Goal: Task Accomplishment & Management: Manage account settings

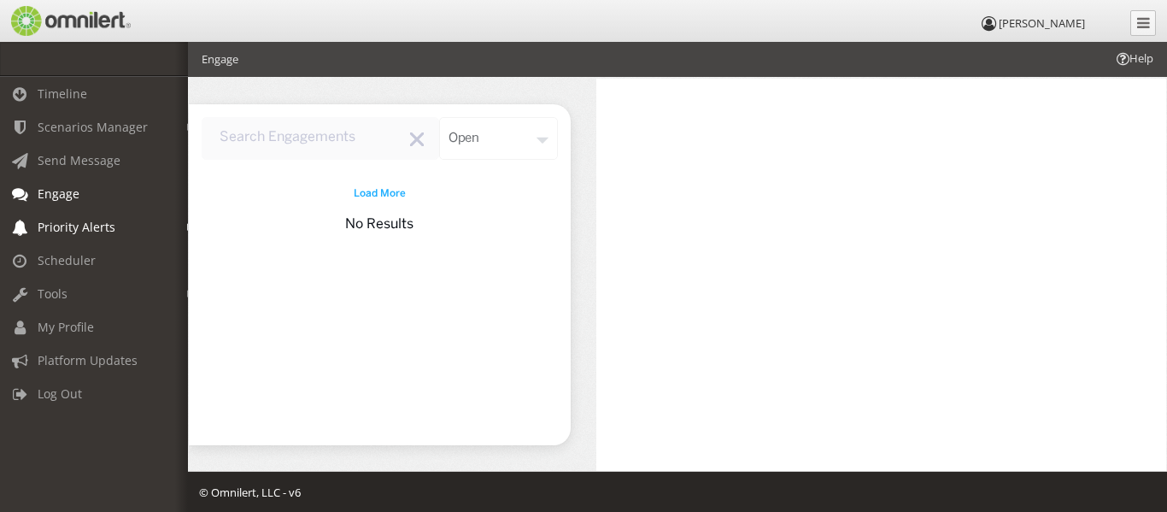
click at [69, 232] on span "Priority Alerts" at bounding box center [77, 227] width 78 height 16
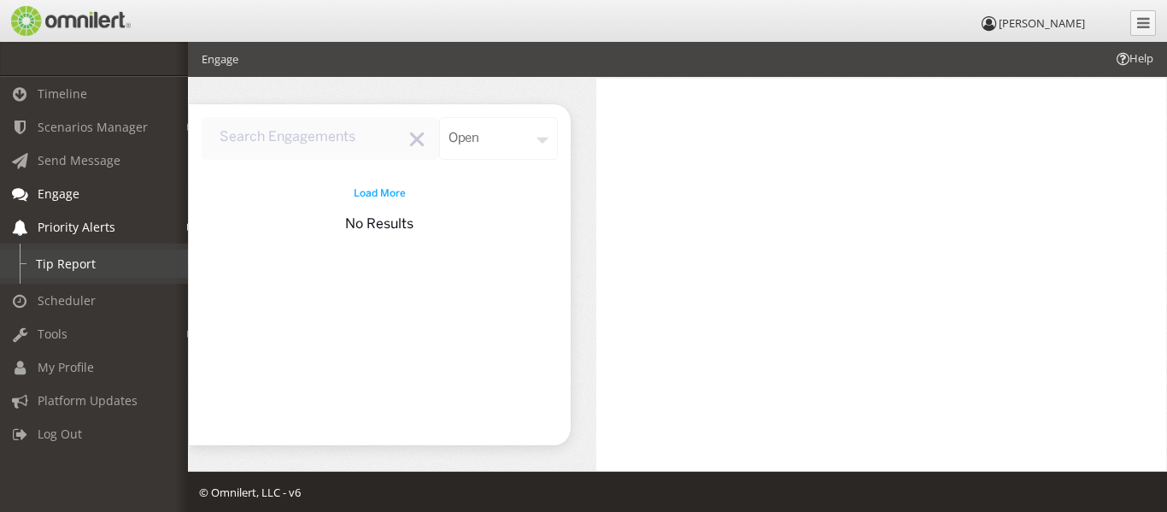
click at [65, 270] on link "Tip Report" at bounding box center [101, 263] width 203 height 28
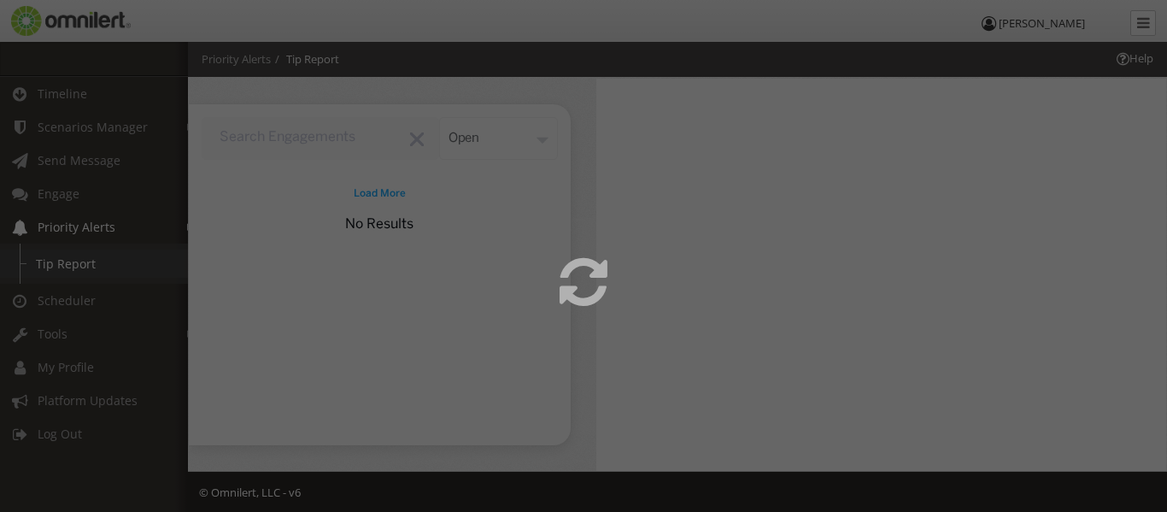
select select
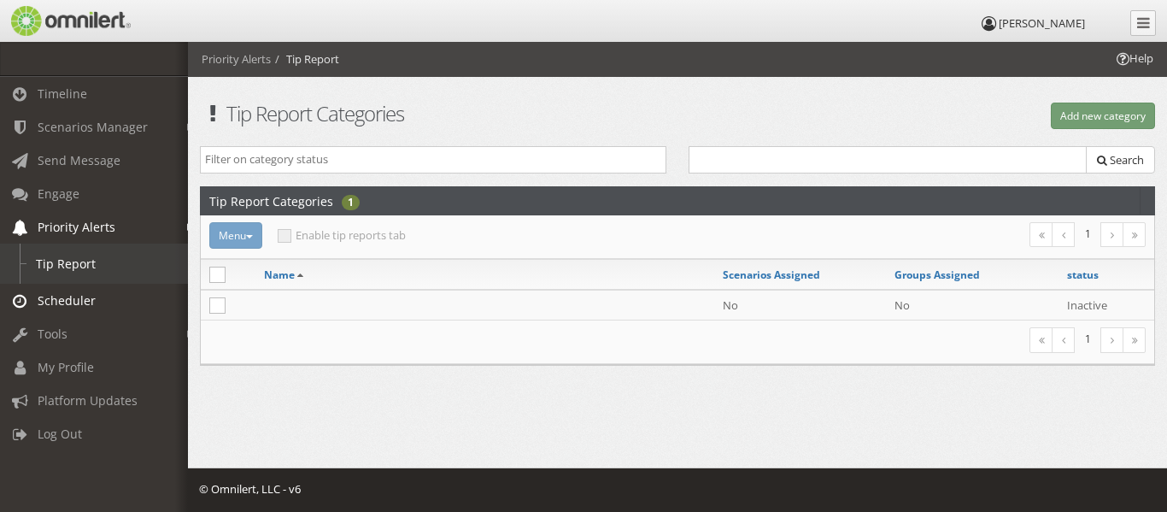
click at [61, 298] on span "Scheduler" at bounding box center [67, 300] width 58 height 16
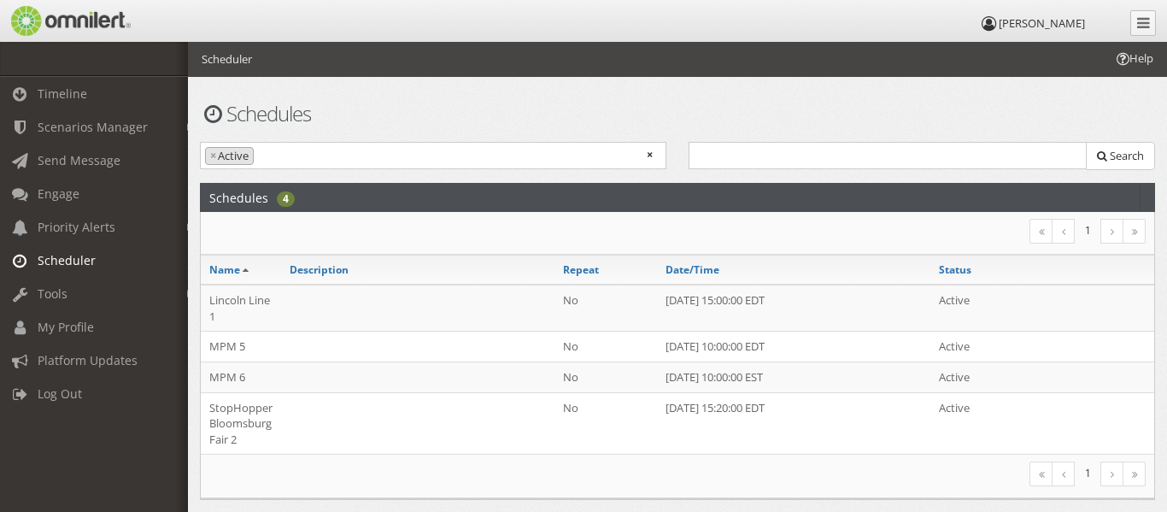
scroll to position [0, 26]
click at [40, 288] on link "Tools" at bounding box center [75, 293] width 203 height 33
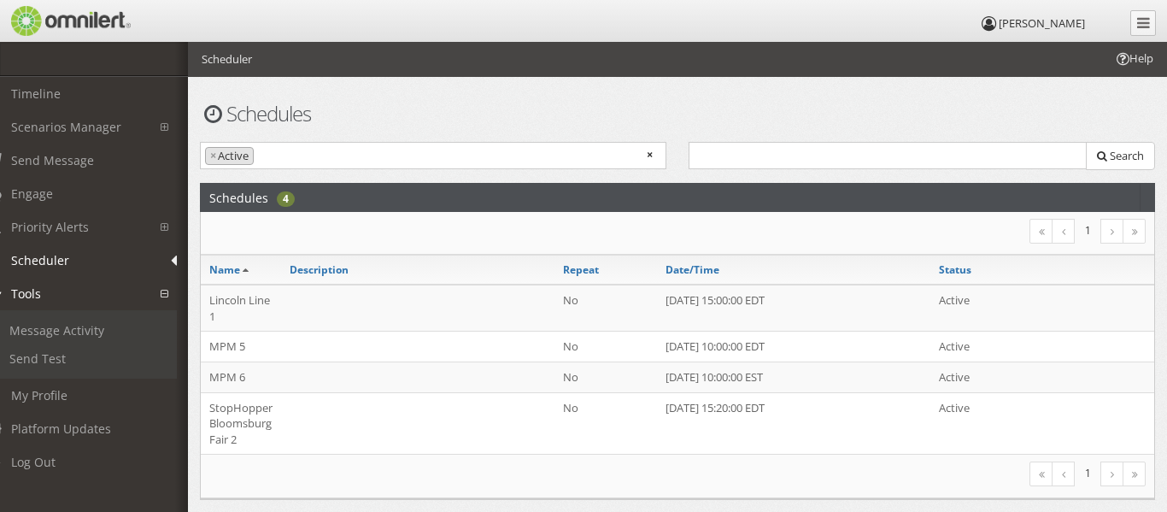
click at [40, 288] on link "Tools" at bounding box center [75, 293] width 203 height 33
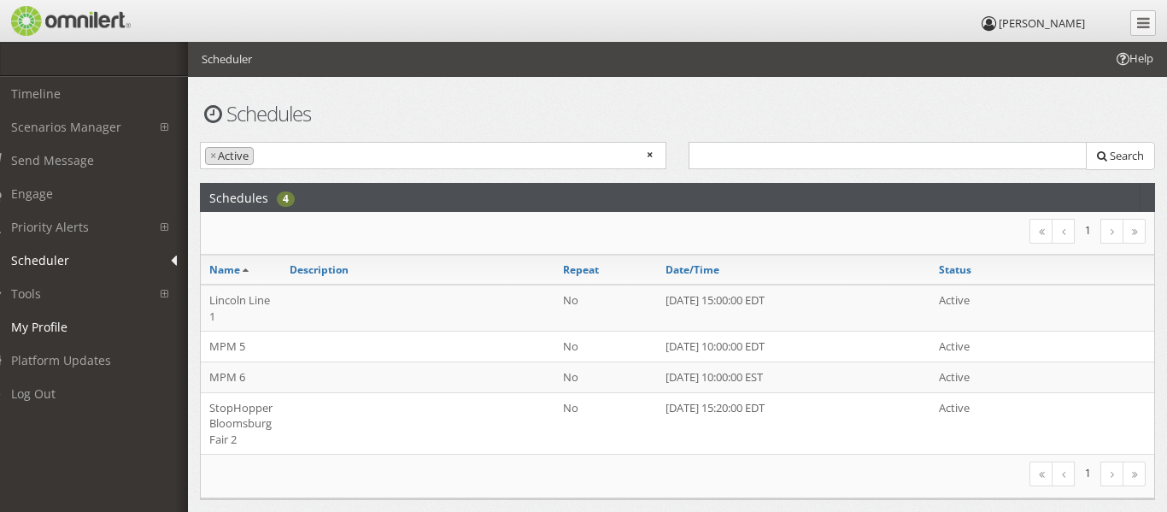
click at [47, 331] on span "My Profile" at bounding box center [39, 327] width 56 height 16
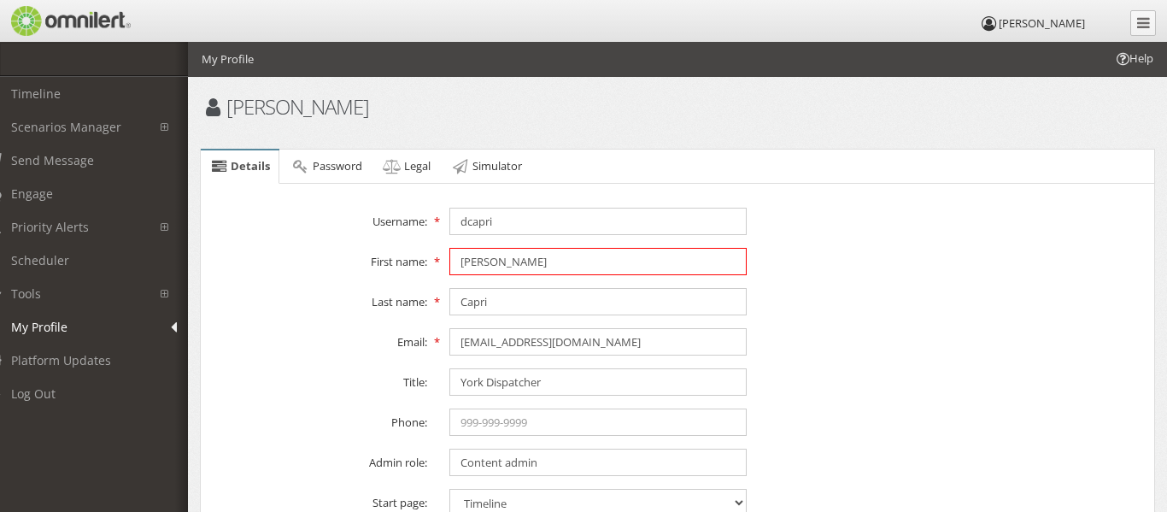
click at [524, 270] on input "[PERSON_NAME]" at bounding box center [597, 261] width 297 height 27
type input "[PERSON_NAME]"
click at [357, 281] on fieldset "Details Username: [GEOGRAPHIC_DATA] First name: [PERSON_NAME] Last name: [GEOGR…" at bounding box center [677, 360] width 936 height 337
click at [989, 349] on div "Email: [EMAIL_ADDRESS][DOMAIN_NAME]" at bounding box center [677, 341] width 958 height 27
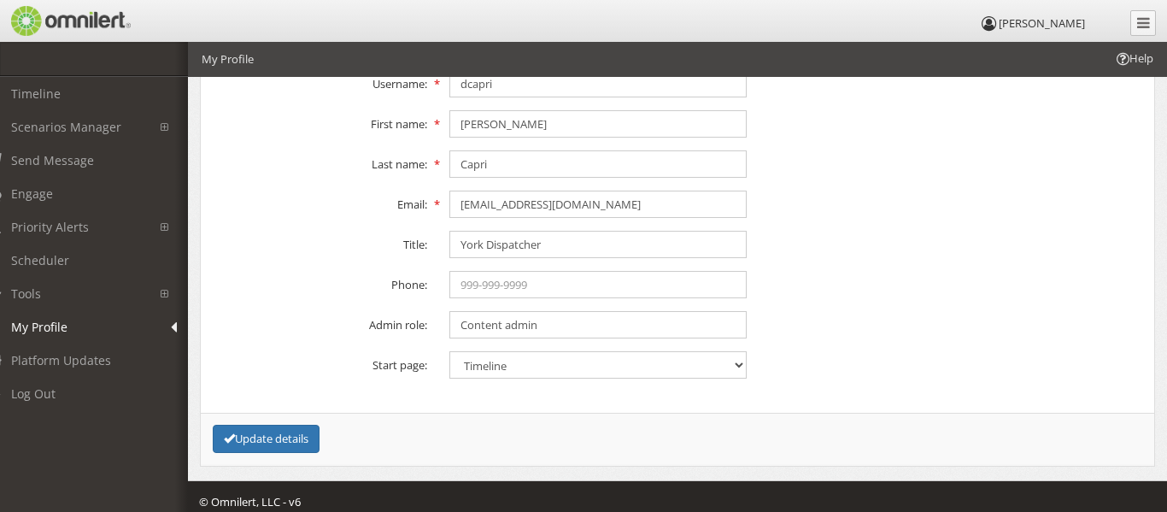
scroll to position [139, 0]
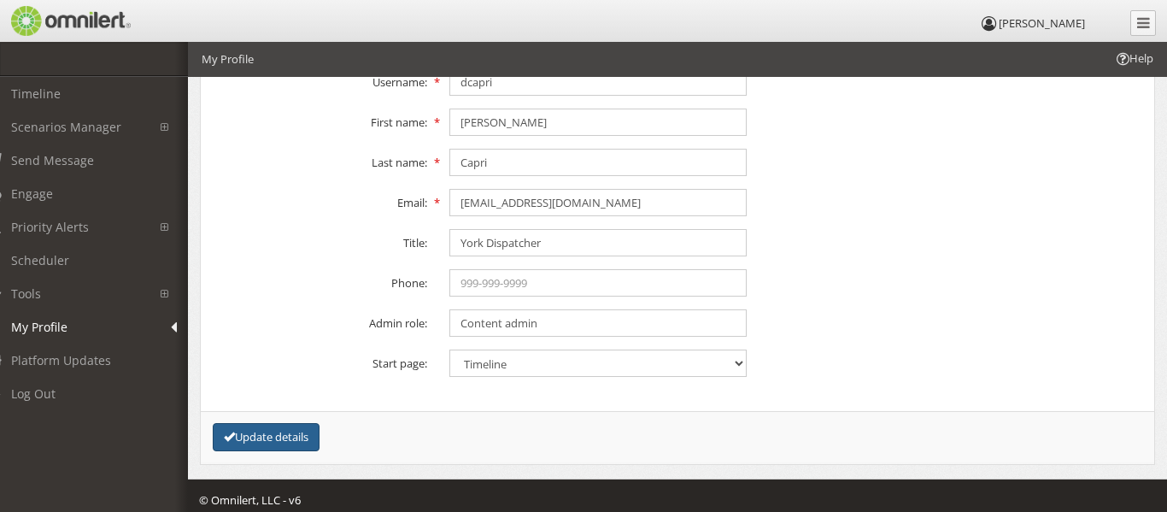
click at [245, 445] on button "Update details" at bounding box center [266, 437] width 107 height 28
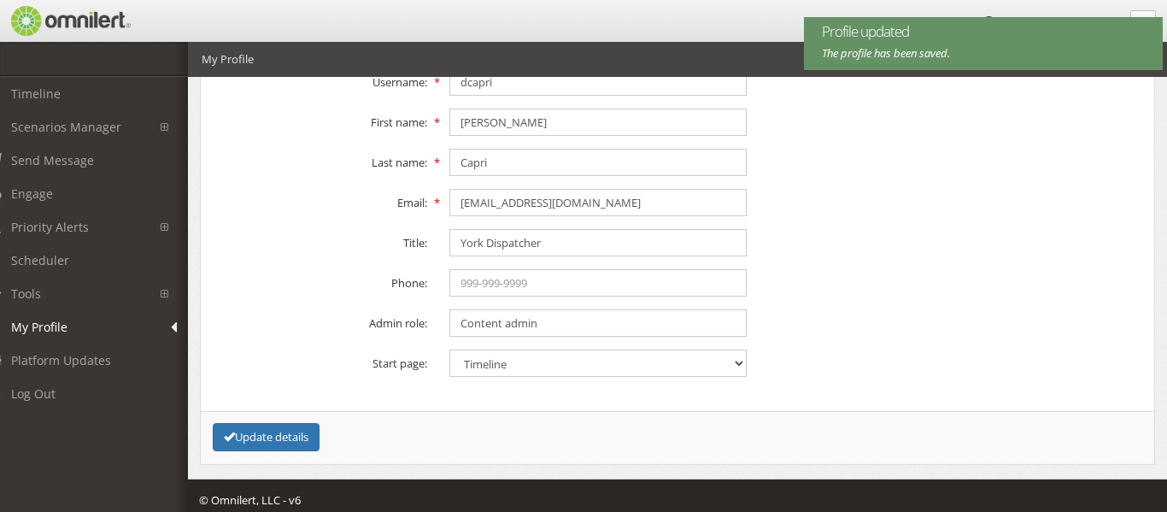
scroll to position [0, 0]
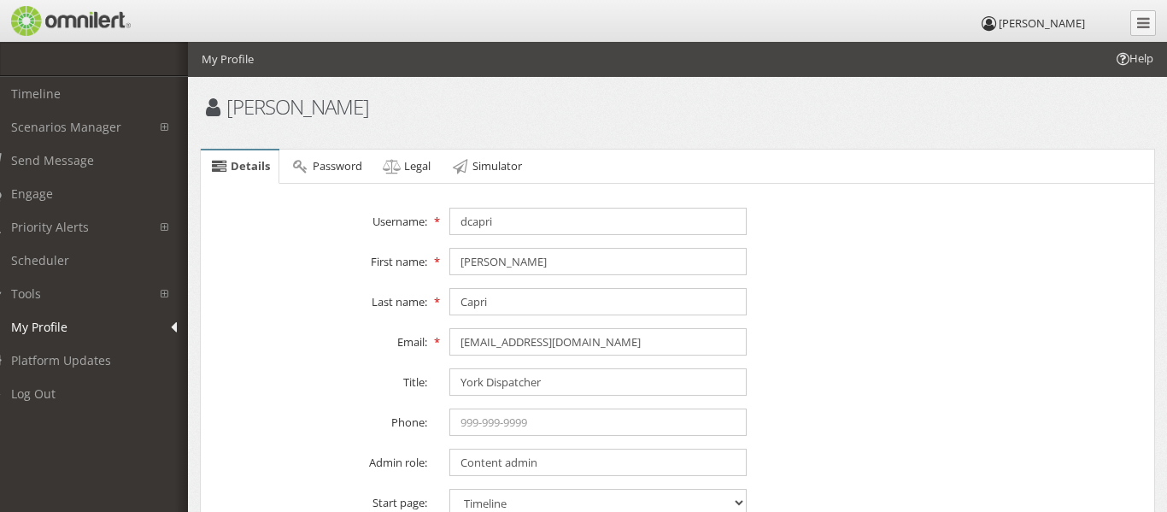
click at [81, 466] on ul "Timeline Scenarios Manager Scenarios Send Message Engage Priority Alerts Tip Re…" at bounding box center [81, 291] width 214 height 428
click at [71, 503] on ul "Timeline Scenarios Manager Scenarios Send Message Engage Priority Alerts Tip Re…" at bounding box center [81, 291] width 214 height 428
click at [56, 349] on link "Platform Updates" at bounding box center [75, 359] width 203 height 33
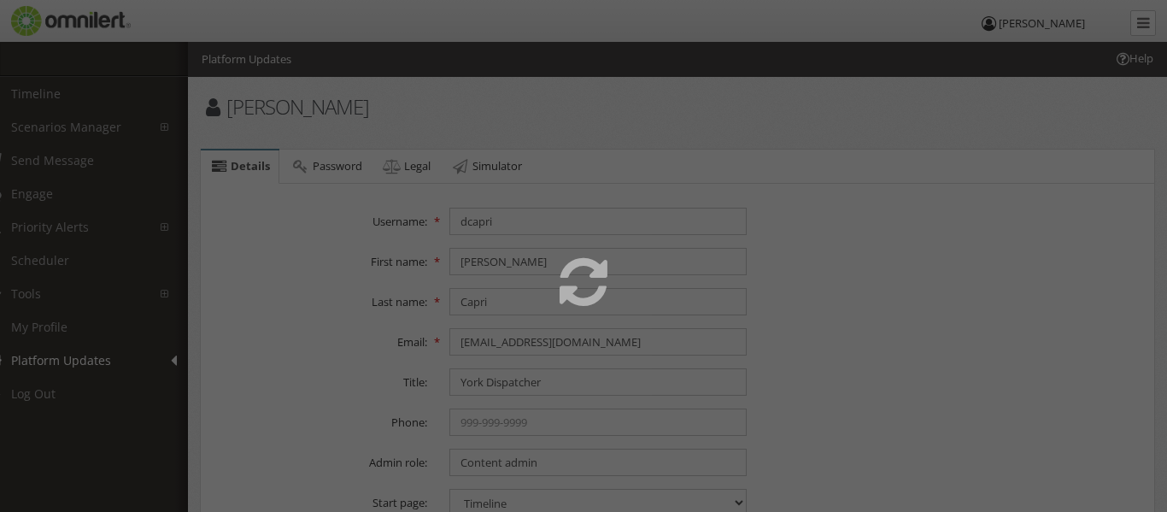
click at [56, 349] on link "Platform Updates" at bounding box center [75, 359] width 203 height 33
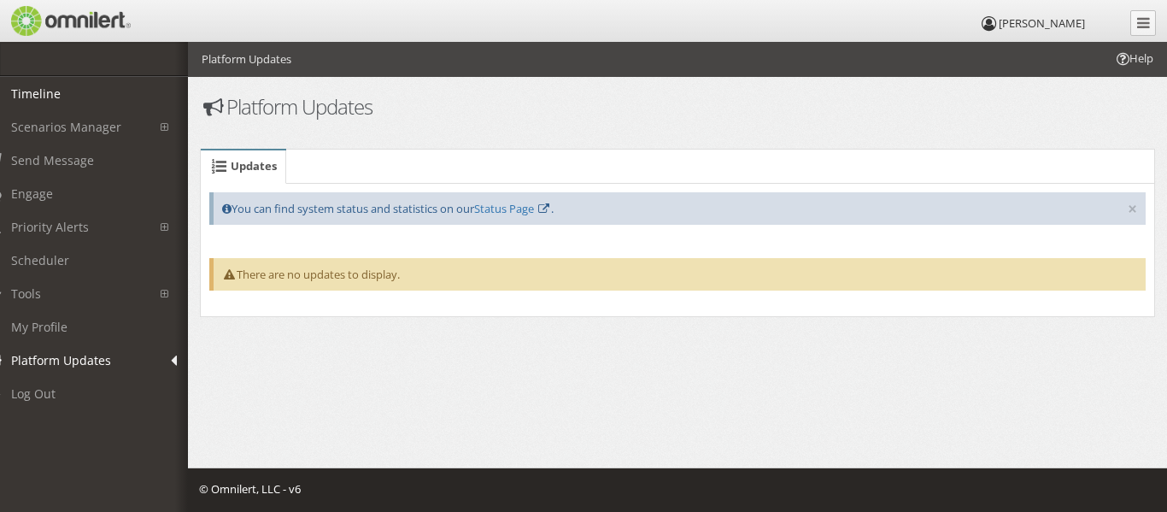
click at [51, 81] on link "Timeline" at bounding box center [75, 93] width 203 height 33
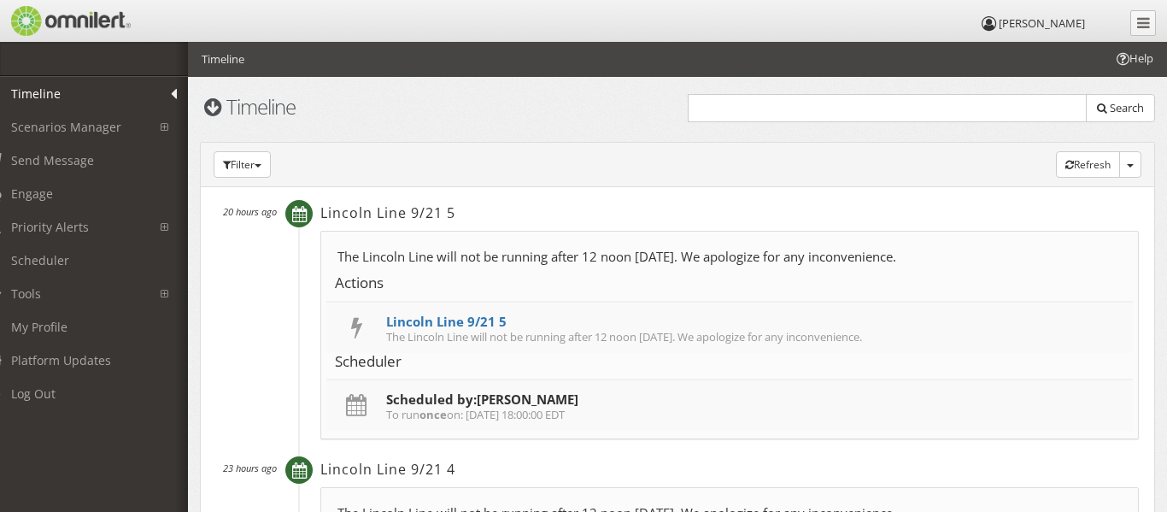
click at [173, 96] on link "Timeline" at bounding box center [75, 93] width 203 height 33
click at [1142, 30] on link at bounding box center [1143, 23] width 26 height 26
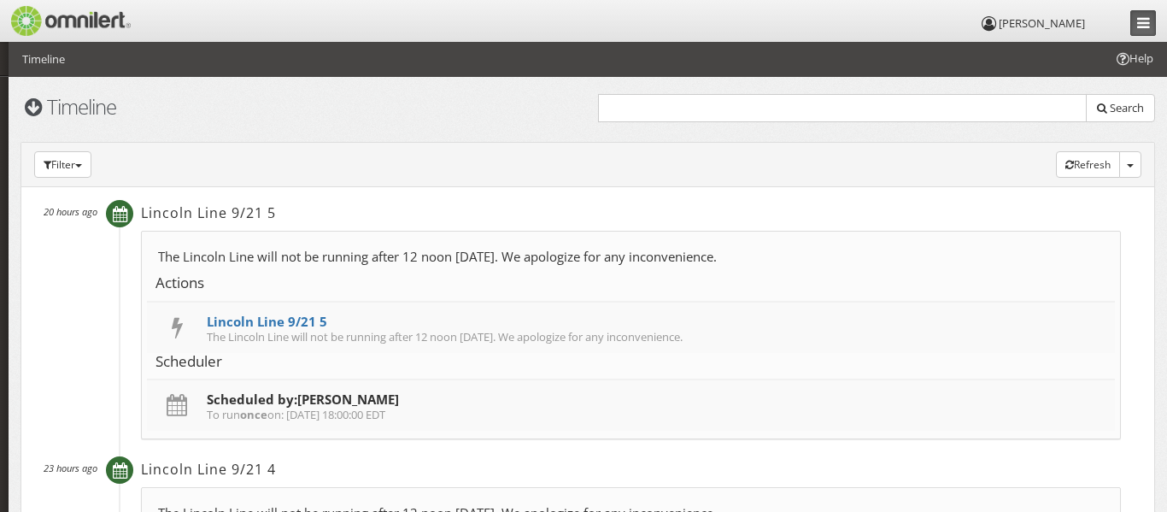
click at [1142, 30] on link at bounding box center [1143, 23] width 26 height 26
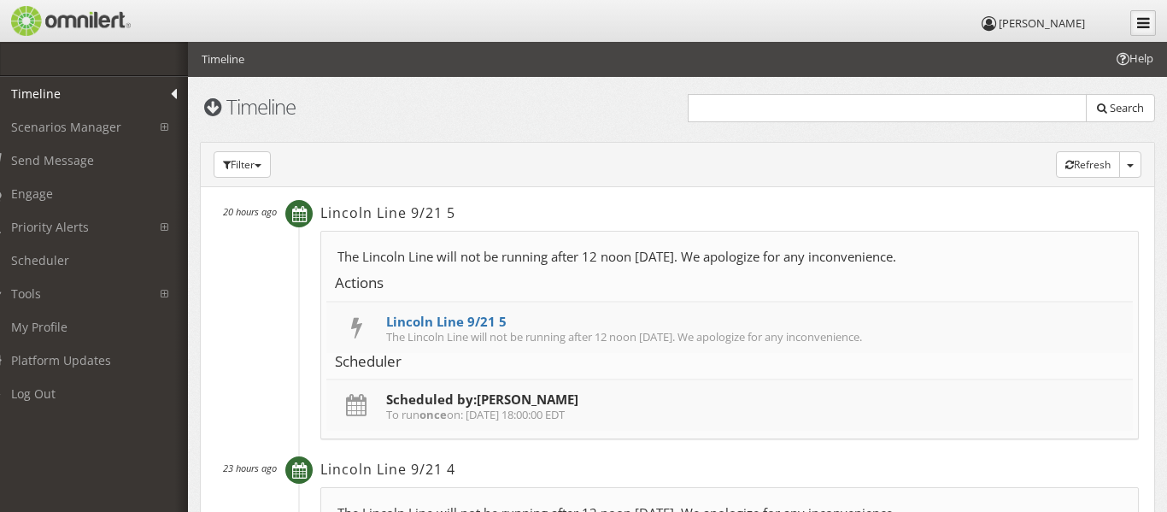
click at [1142, 30] on link at bounding box center [1143, 23] width 26 height 26
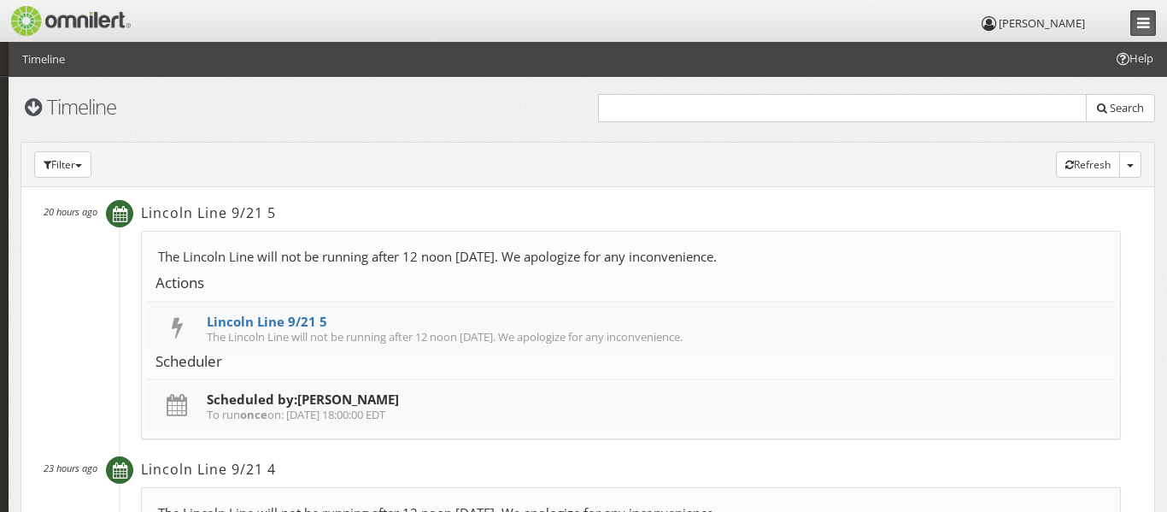
click at [1142, 30] on link at bounding box center [1143, 23] width 26 height 26
